Goal: Task Accomplishment & Management: Use online tool/utility

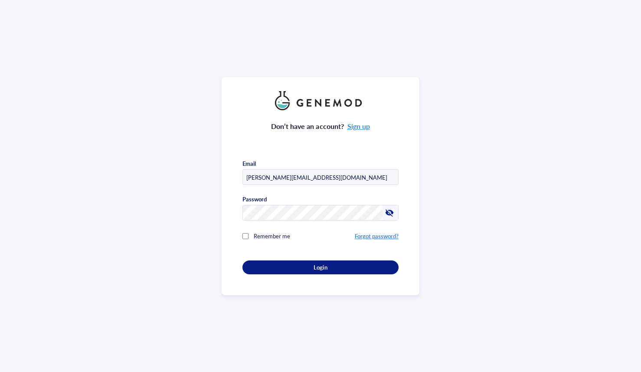
click at [207, 260] on div "Don’t have an account? Sign up Email [PERSON_NAME][EMAIL_ADDRESS][DOMAIN_NAME] …" at bounding box center [320, 186] width 641 height 372
click at [282, 265] on div "Login" at bounding box center [320, 267] width 128 height 8
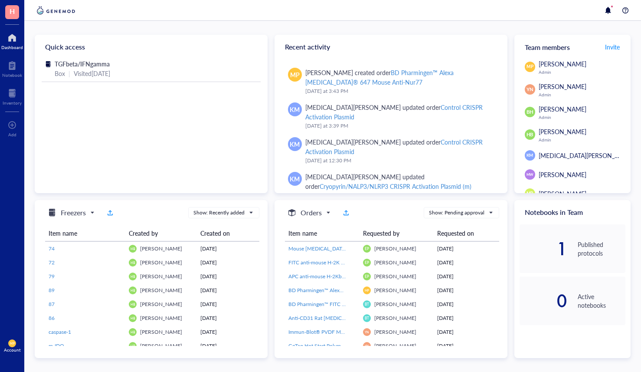
scroll to position [133, 0]
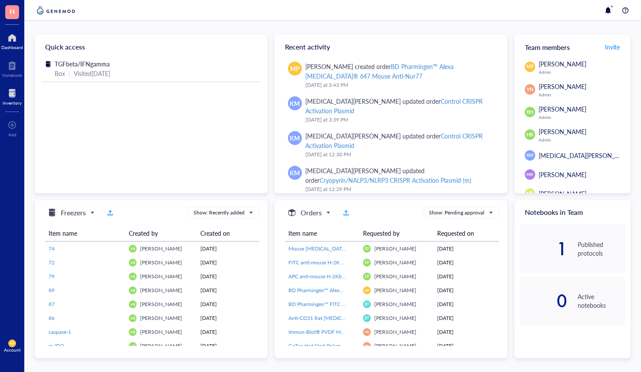
click at [11, 95] on div at bounding box center [12, 93] width 19 height 14
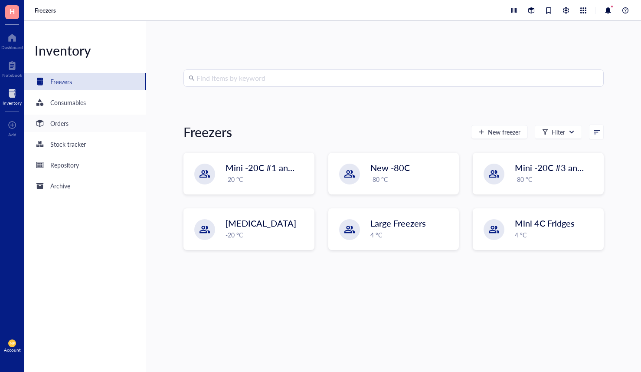
click at [70, 124] on div "Orders" at bounding box center [84, 123] width 121 height 17
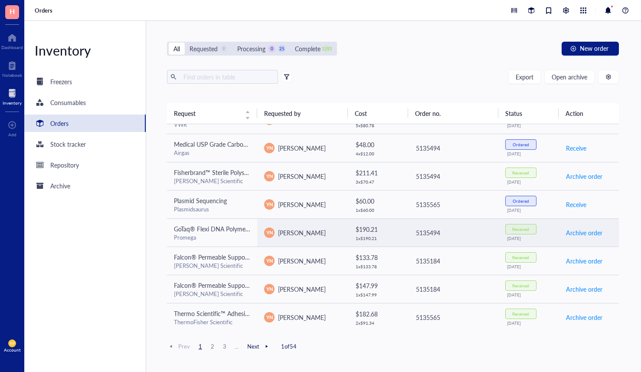
scroll to position [497, 0]
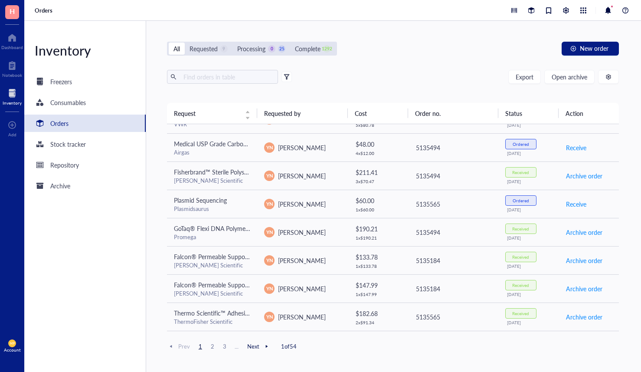
click at [213, 348] on span "2" at bounding box center [212, 346] width 10 height 8
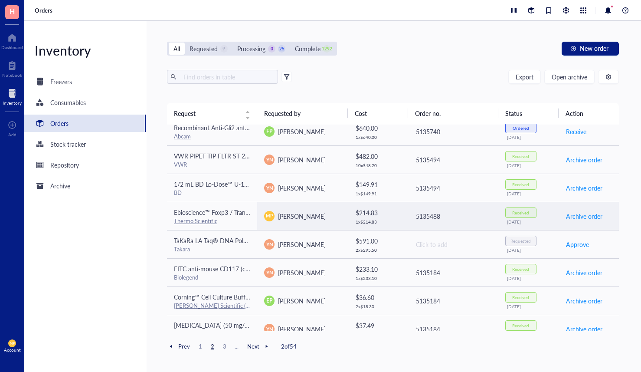
scroll to position [458, 0]
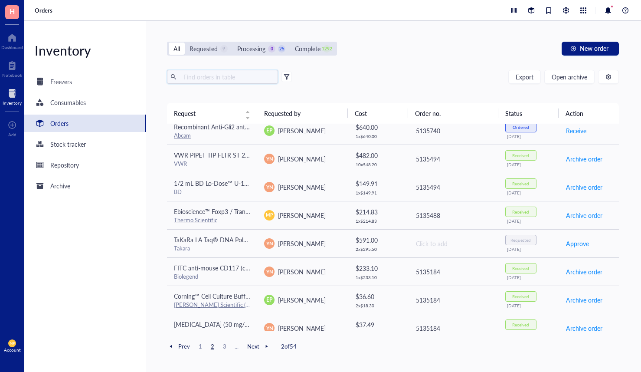
click at [231, 78] on input "text" at bounding box center [227, 76] width 95 height 13
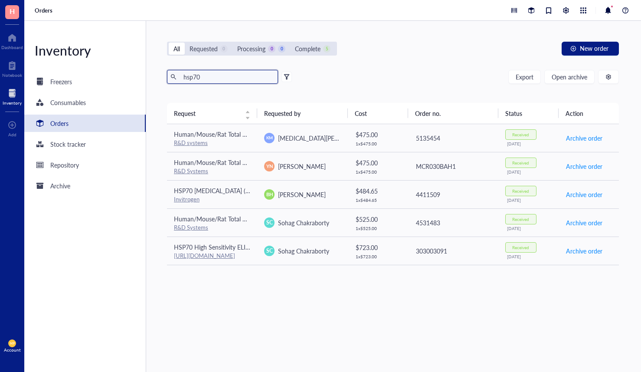
type input "hsp70"
click at [262, 113] on th "Requested by" at bounding box center [302, 113] width 90 height 21
drag, startPoint x: 254, startPoint y: 113, endPoint x: 300, endPoint y: 115, distance: 46.4
click at [300, 115] on tr "Request Requested by Cost Order no. Status Action" at bounding box center [393, 113] width 452 height 21
click at [209, 75] on input "hsp70" at bounding box center [227, 76] width 95 height 13
